Goal: Answer question/provide support

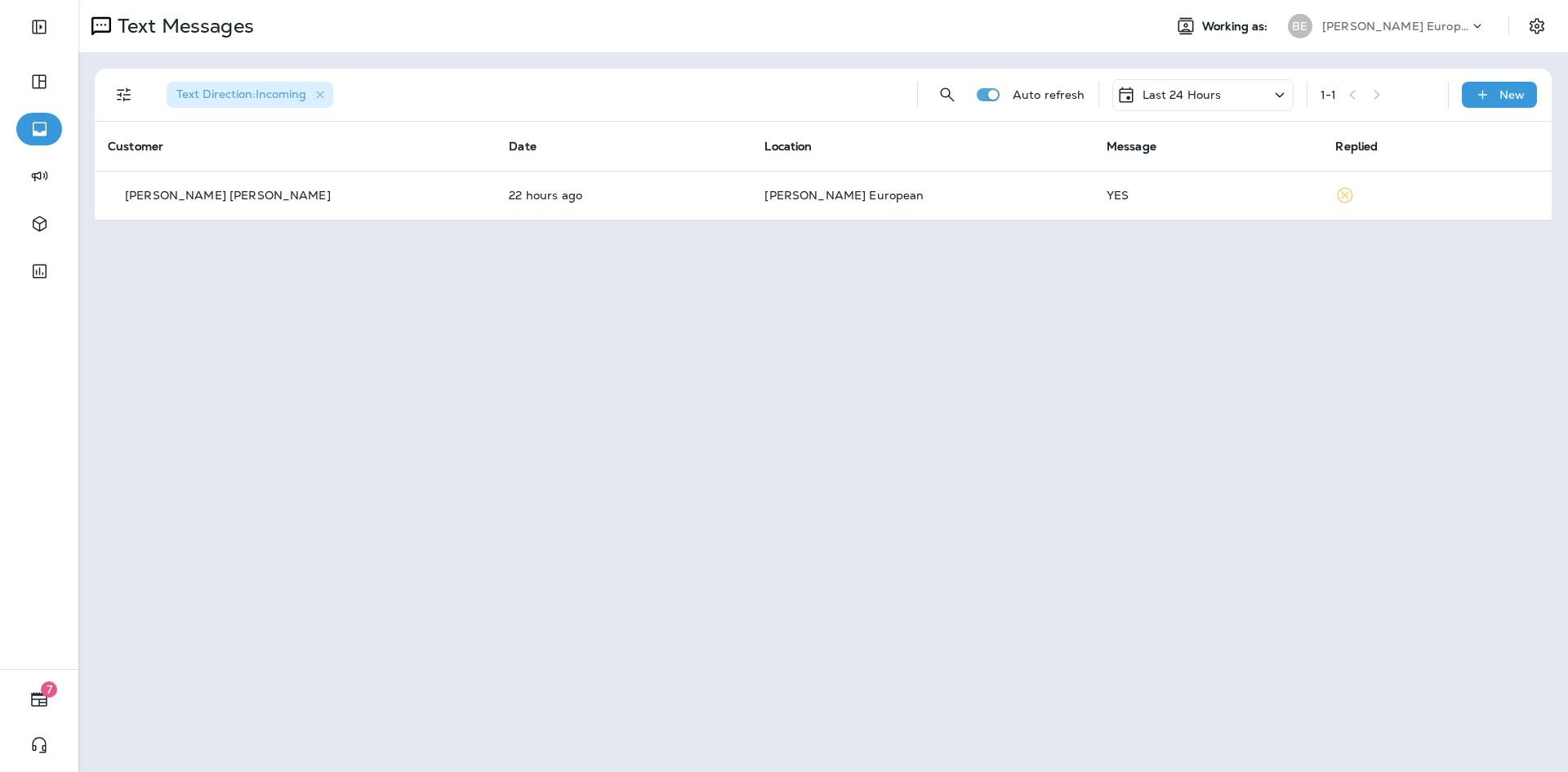
click at [1274, 89] on icon at bounding box center [1280, 95] width 20 height 21
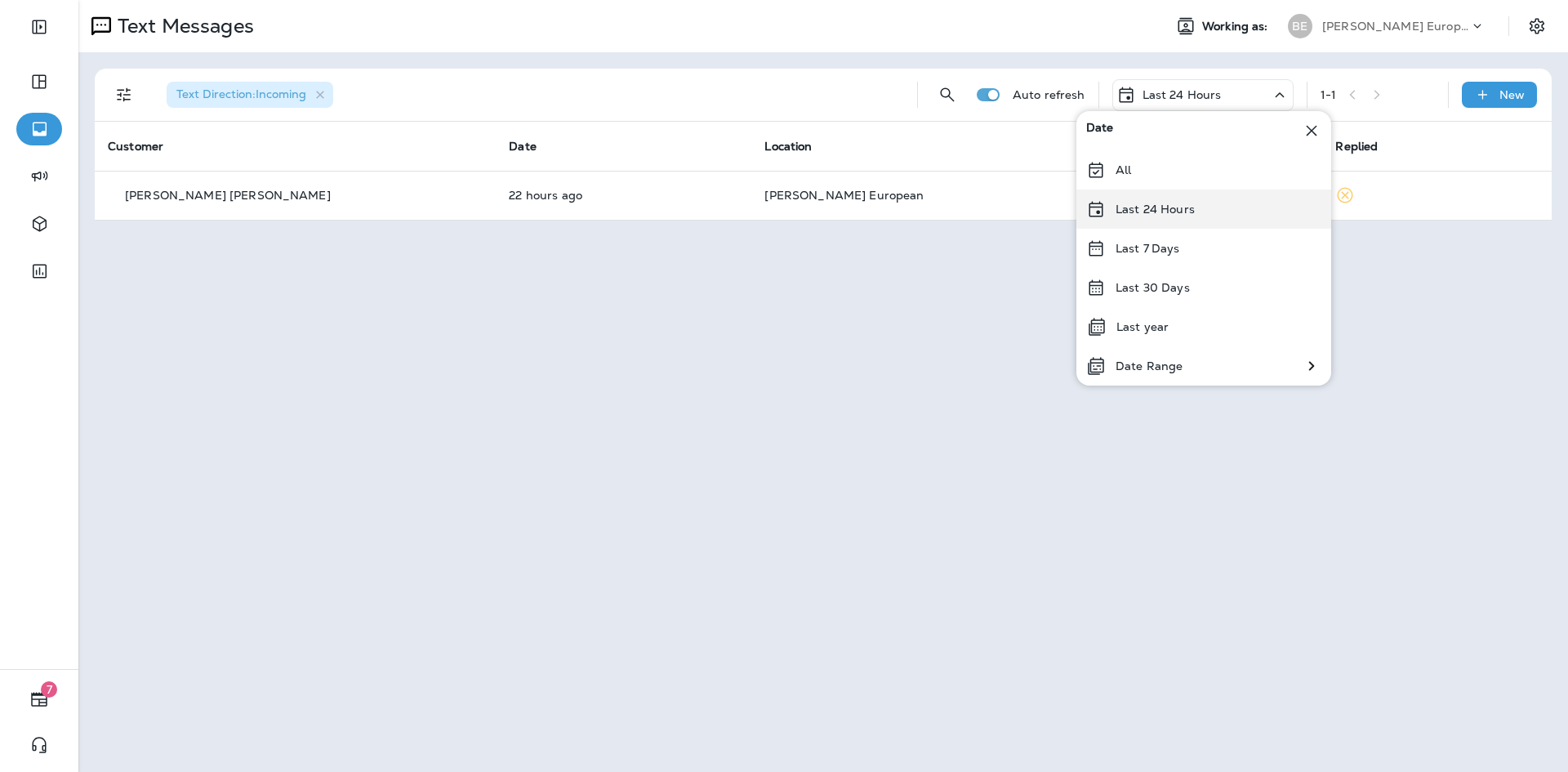
click at [1177, 212] on p "Last 24 Hours" at bounding box center [1155, 209] width 79 height 13
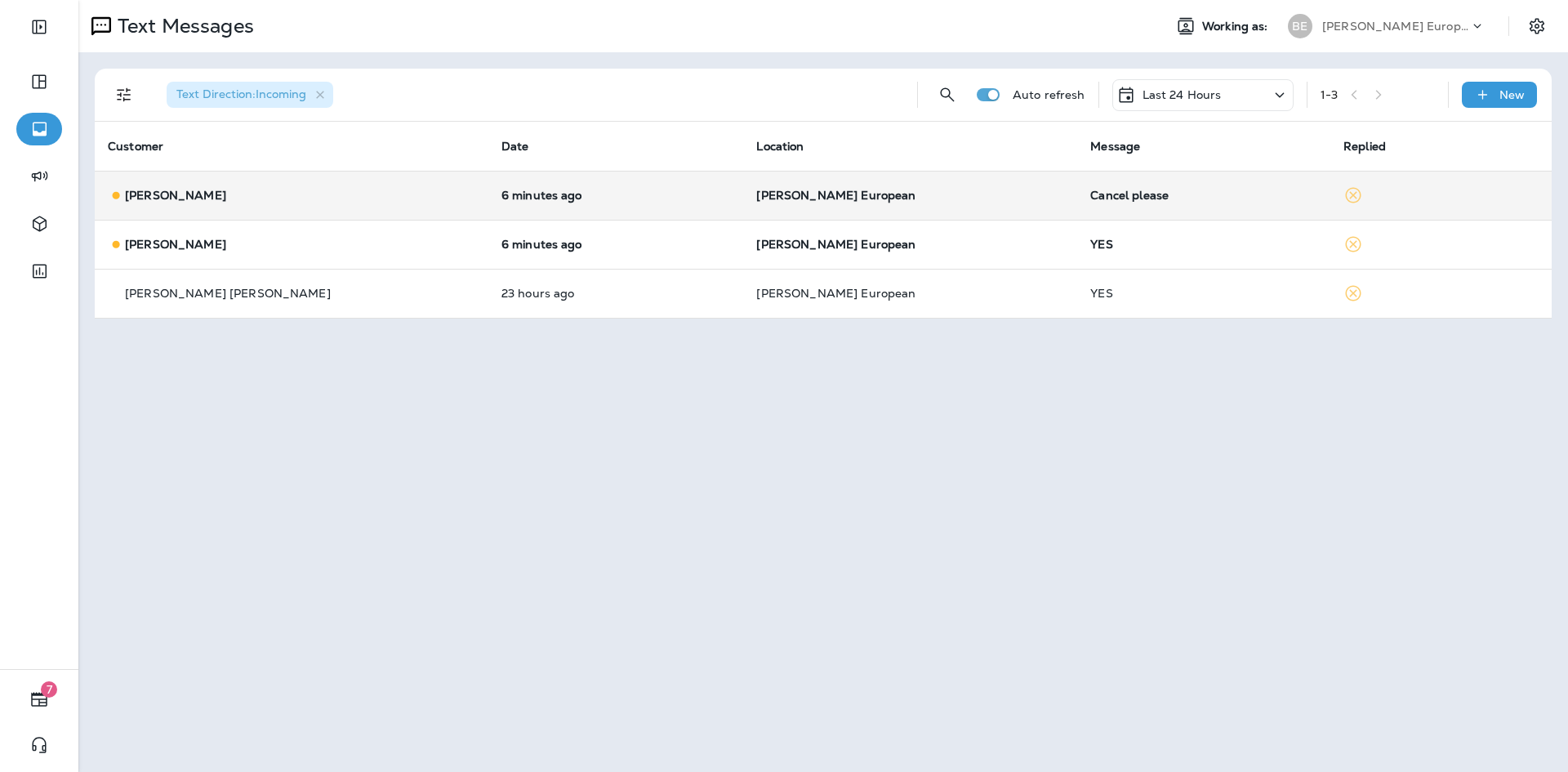
click at [1078, 208] on td "Cancel please" at bounding box center [1204, 194] width 254 height 49
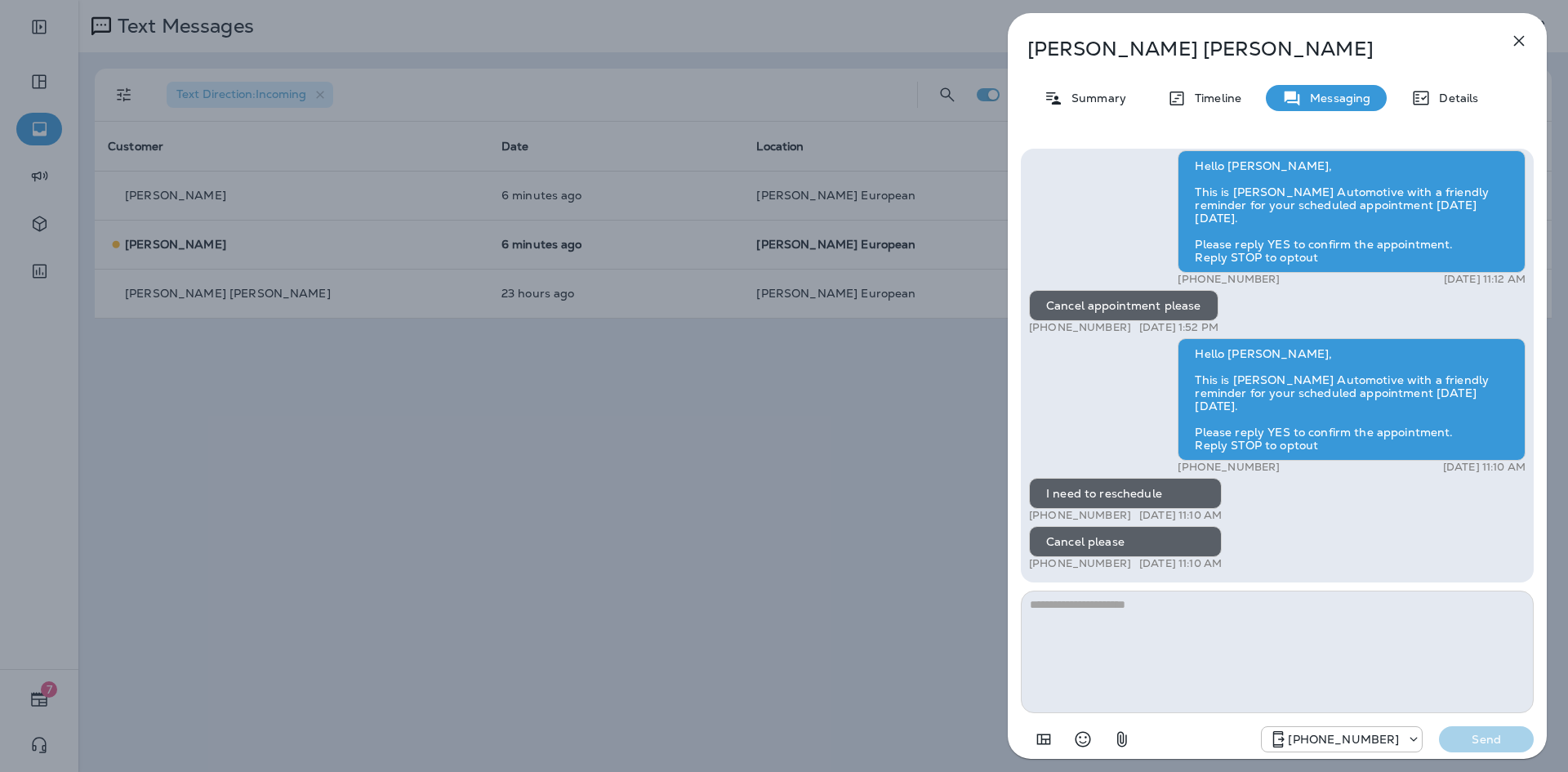
click at [1521, 44] on icon "button" at bounding box center [1519, 41] width 11 height 11
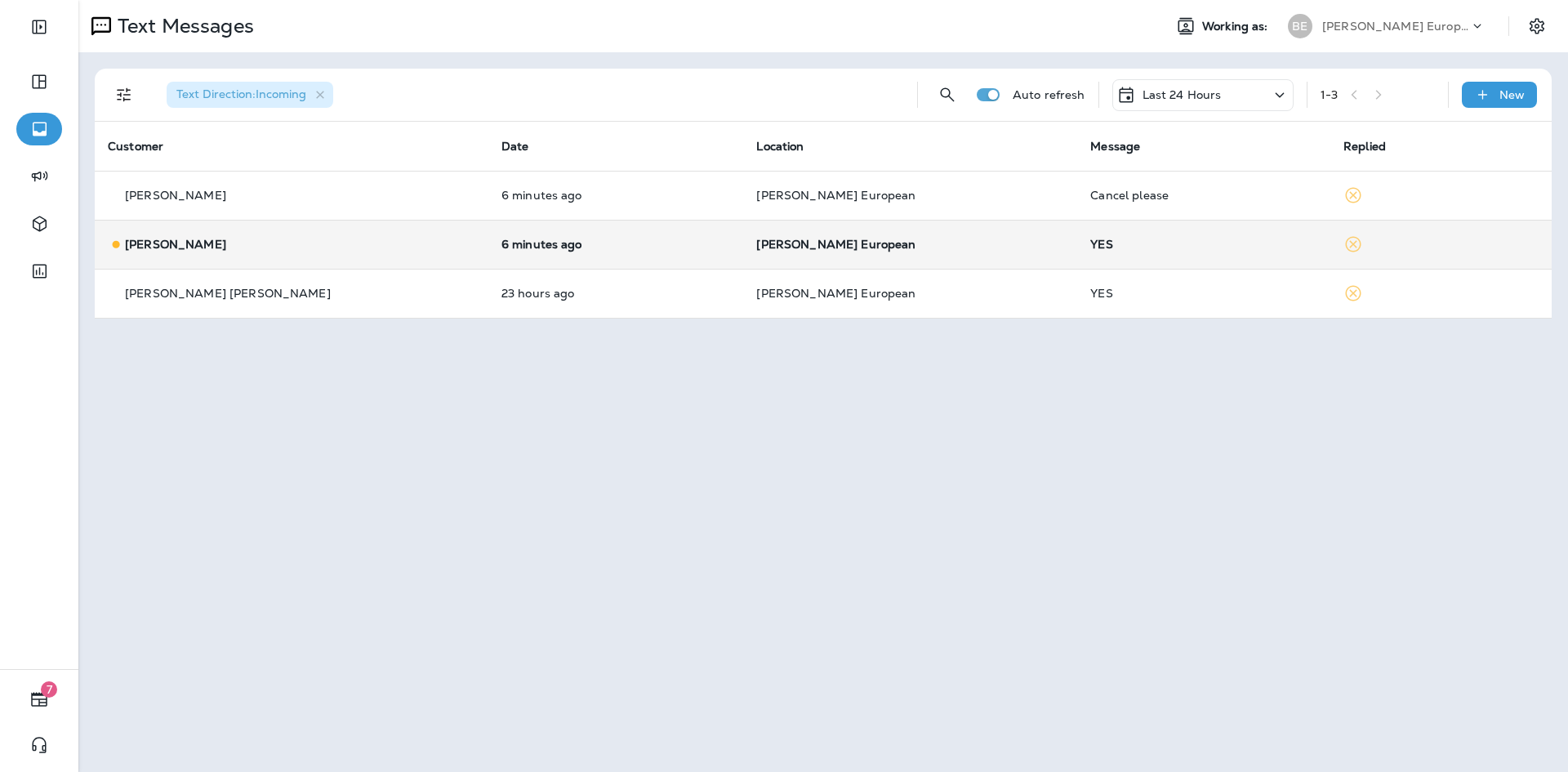
click at [1091, 243] on div "YES" at bounding box center [1203, 244] width 227 height 13
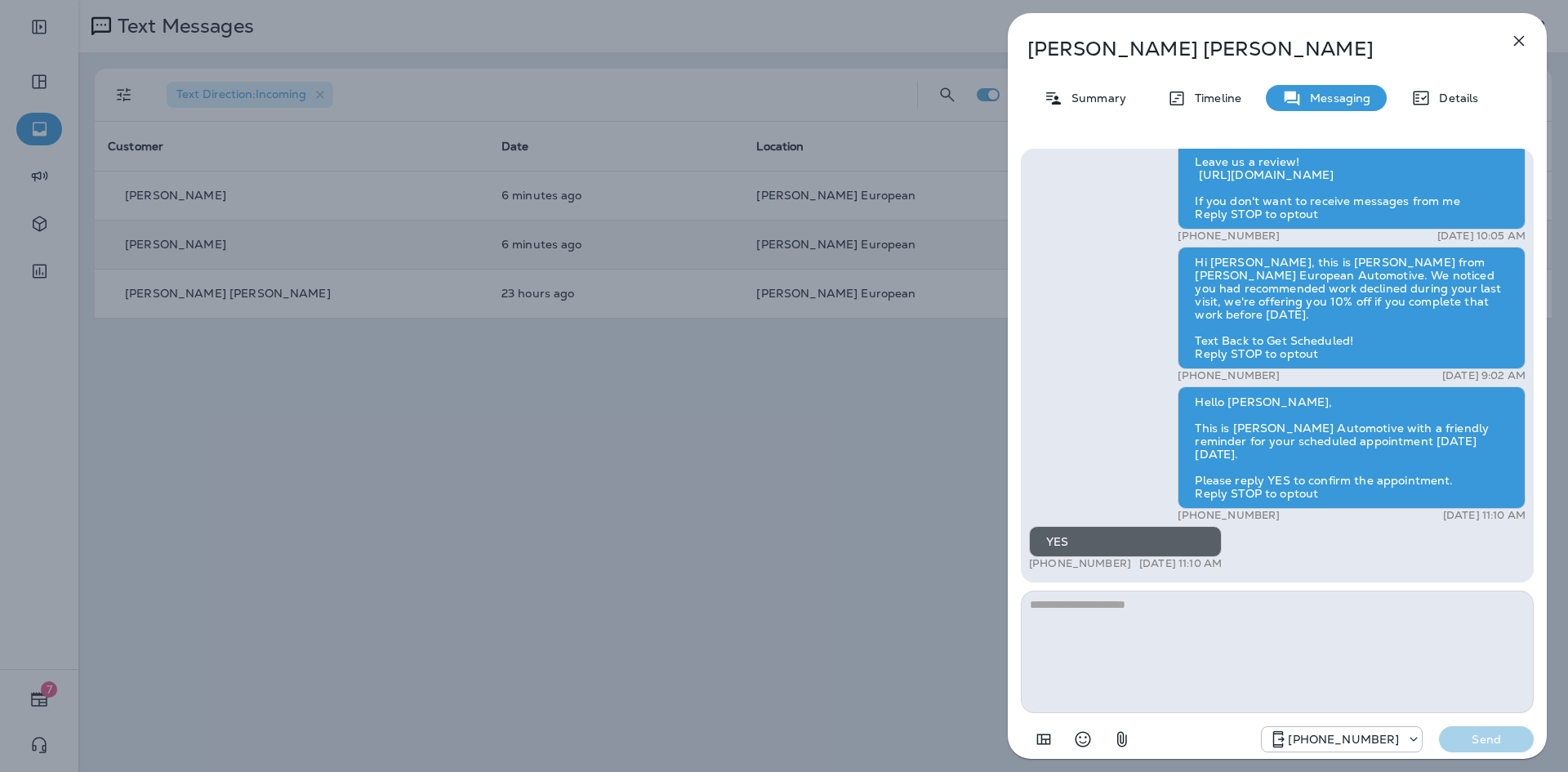
click at [1513, 43] on icon "button" at bounding box center [1519, 41] width 20 height 20
